Goal: Task Accomplishment & Management: Manage account settings

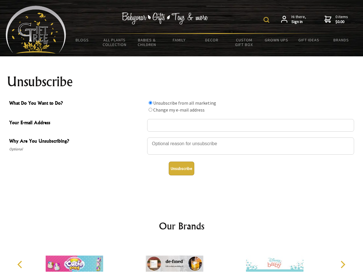
click at [268, 20] on img at bounding box center [267, 20] width 6 height 6
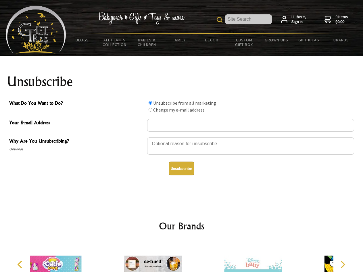
click at [182, 137] on div at bounding box center [250, 147] width 207 height 20
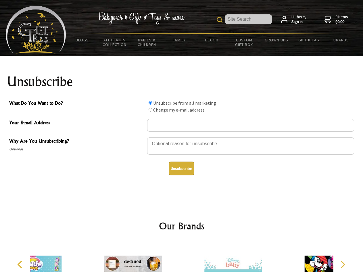
click at [150, 103] on input "What Do You Want to Do?" at bounding box center [151, 103] width 4 height 4
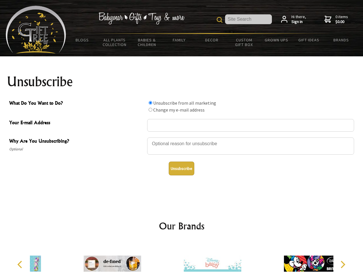
click at [150, 110] on input "What Do You Want to Do?" at bounding box center [151, 110] width 4 height 4
radio input "true"
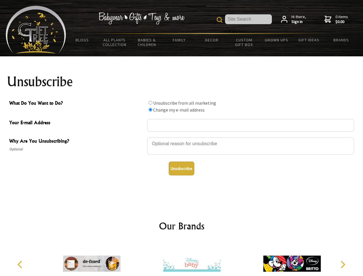
click at [182, 169] on button "Unsubscribe" at bounding box center [182, 169] width 26 height 14
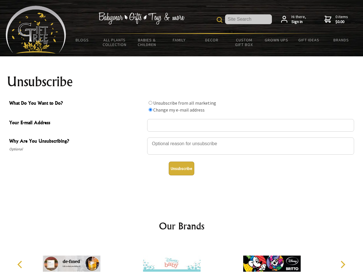
click at [21, 265] on icon "Previous" at bounding box center [20, 264] width 7 height 7
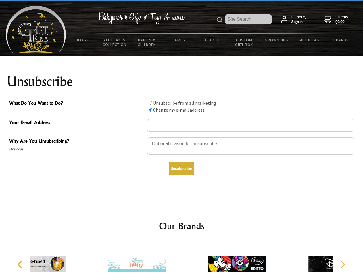
click at [343, 265] on icon "Next" at bounding box center [342, 264] width 7 height 7
